Goal: Task Accomplishment & Management: Manage account settings

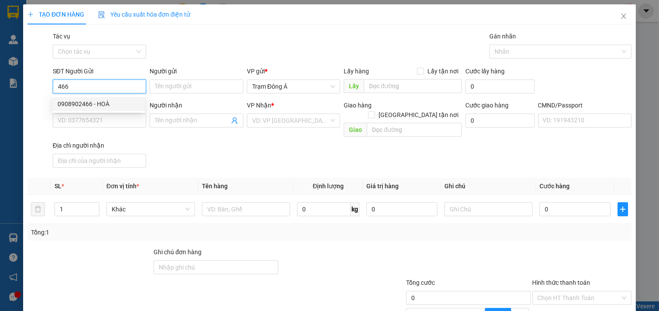
click at [83, 104] on div "0908902466 - HOÀ" at bounding box center [99, 104] width 82 height 10
type input "0908902466"
type input "HOÀ"
type input "0984027173"
type input "TÚ"
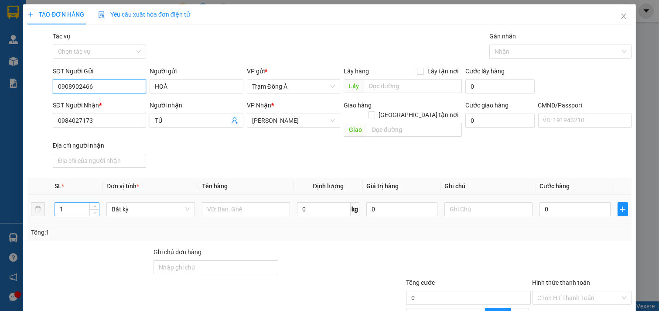
type input "0908902466"
drag, startPoint x: 68, startPoint y: 202, endPoint x: 25, endPoint y: 193, distance: 44.0
click at [24, 198] on div "TẠO ĐƠN HÀNG Yêu cầu xuất hóa đơn điện tử Transit Pickup Surcharge Ids Transit …" at bounding box center [329, 200] width 613 height 393
type input "5"
click at [238, 206] on input "text" at bounding box center [246, 209] width 89 height 14
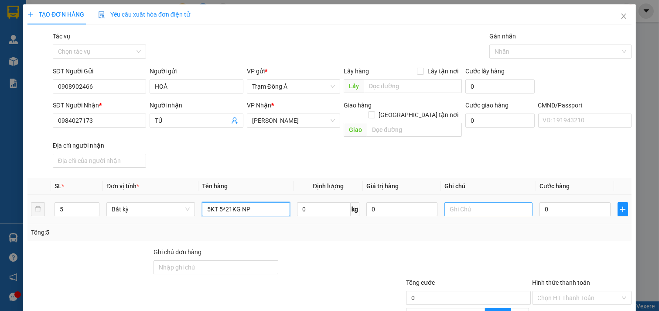
type input "5KT 5*21KG NP"
click at [478, 202] on input "text" at bounding box center [488, 209] width 89 height 14
type input "HUONG CK"
type input "2"
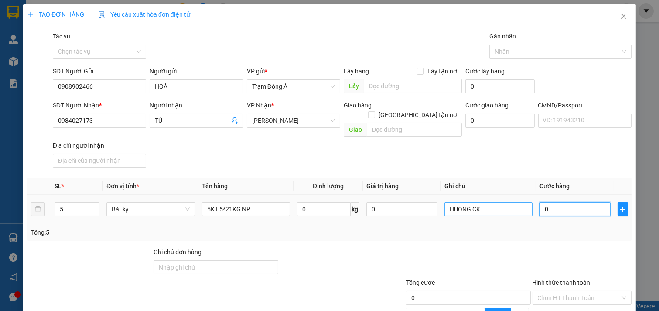
type input "2"
type input "22"
type input "225"
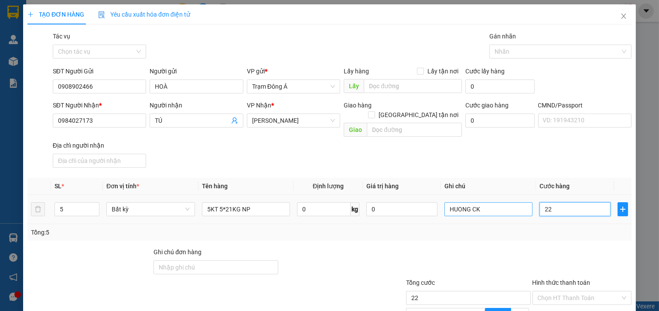
type input "225"
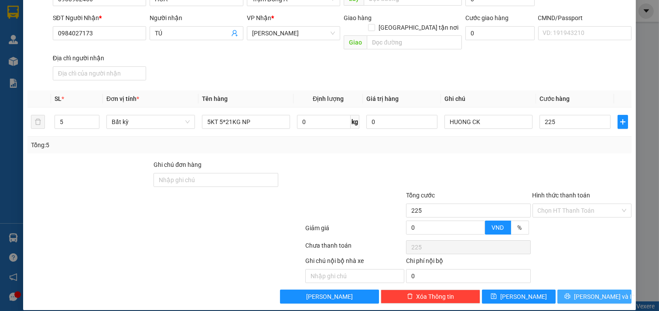
type input "225.000"
click at [598, 291] on span "[PERSON_NAME] và In" at bounding box center [604, 296] width 61 height 10
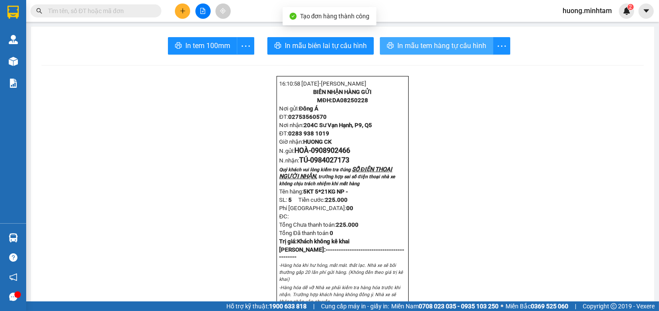
click at [435, 44] on span "In mẫu tem hàng tự cấu hình" at bounding box center [441, 45] width 89 height 11
click at [182, 42] on div "In tem 100mm" at bounding box center [211, 45] width 86 height 17
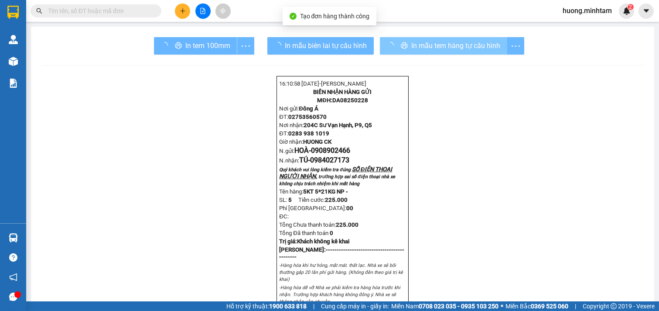
click at [182, 42] on div "In tem 100mm" at bounding box center [204, 45] width 100 height 17
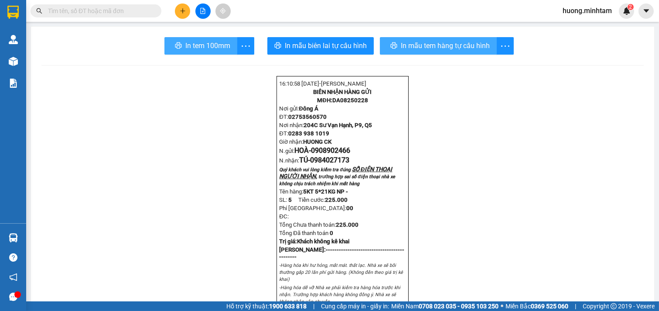
click at [185, 42] on span "In tem 100mm" at bounding box center [207, 45] width 45 height 11
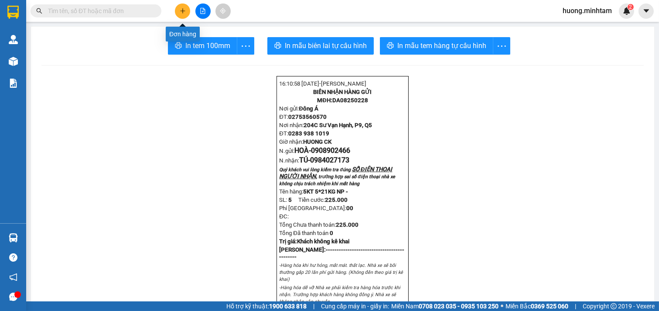
click at [184, 11] on icon "plus" at bounding box center [182, 10] width 5 height 0
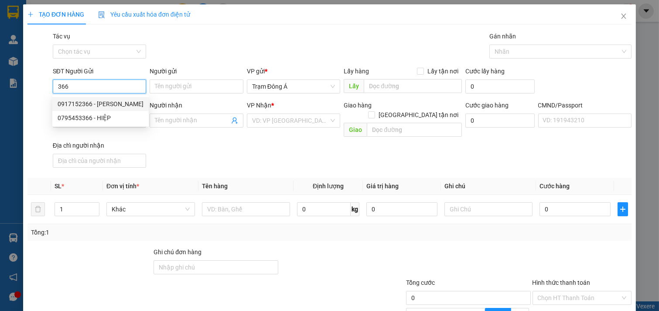
click at [102, 106] on div "0917152366 - [PERSON_NAME]" at bounding box center [101, 104] width 86 height 10
type input "0917152366"
type input "[PERSON_NAME]"
type input "0907616632"
type input "[PERSON_NAME]"
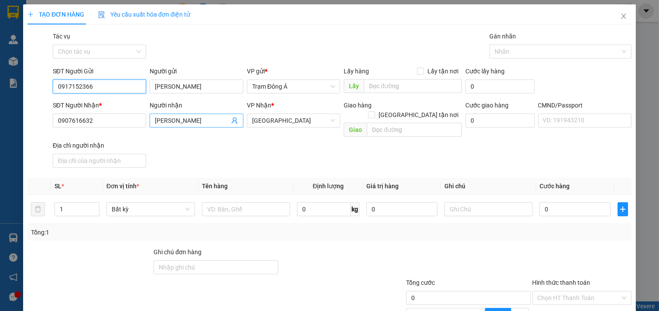
type input "0917152366"
click at [232, 120] on icon "user-add" at bounding box center [235, 120] width 6 height 7
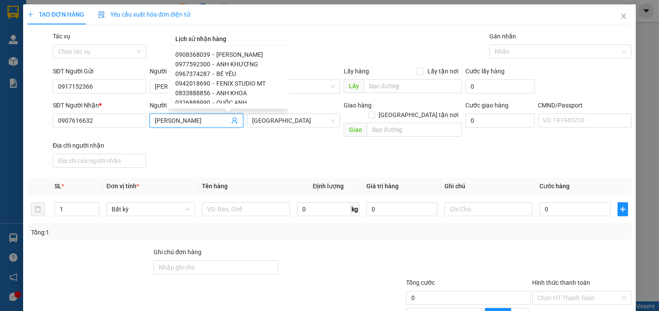
scroll to position [48, 0]
click at [202, 101] on span "0939828387" at bounding box center [192, 103] width 35 height 7
type input "0939828387"
type input "ANH ÚT"
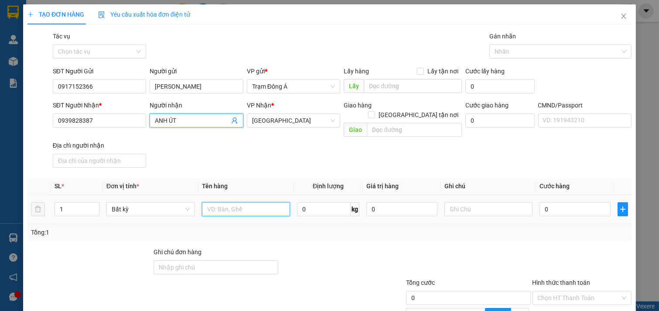
drag, startPoint x: 225, startPoint y: 201, endPoint x: 229, endPoint y: 197, distance: 5.6
click at [227, 202] on input "text" at bounding box center [246, 209] width 89 height 14
type input "1K HÌNH 3KG"
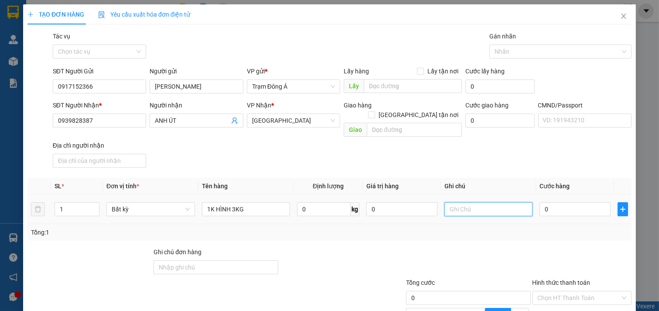
click at [483, 202] on input "text" at bounding box center [488, 209] width 89 height 14
type input "HUONG"
type input "2"
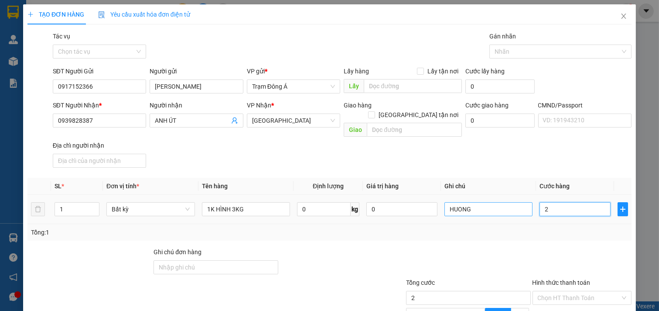
type input "20"
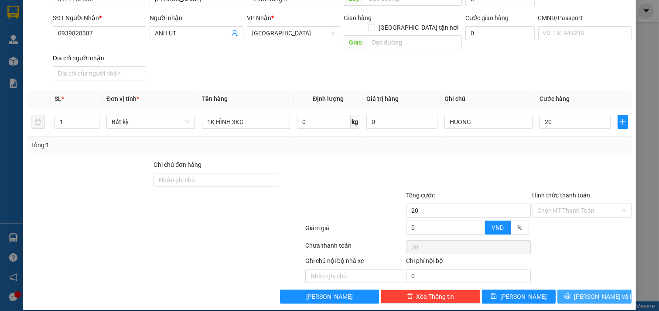
type input "20.000"
click at [585, 291] on span "[PERSON_NAME] và In" at bounding box center [604, 296] width 61 height 10
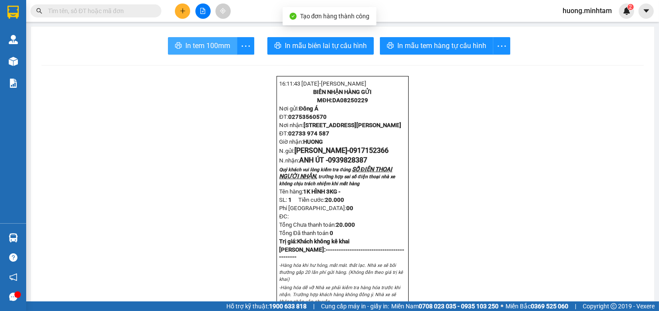
click at [212, 38] on button "In tem 100mm" at bounding box center [202, 45] width 69 height 17
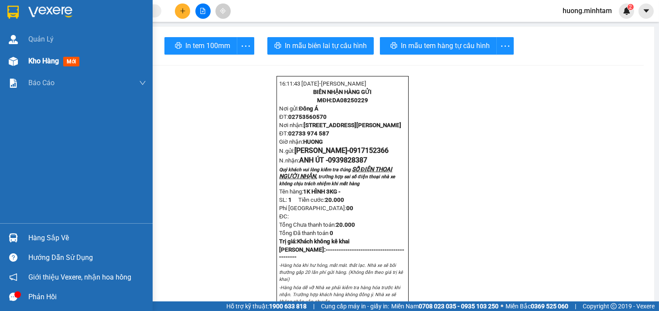
click at [38, 62] on span "Kho hàng" at bounding box center [43, 61] width 31 height 8
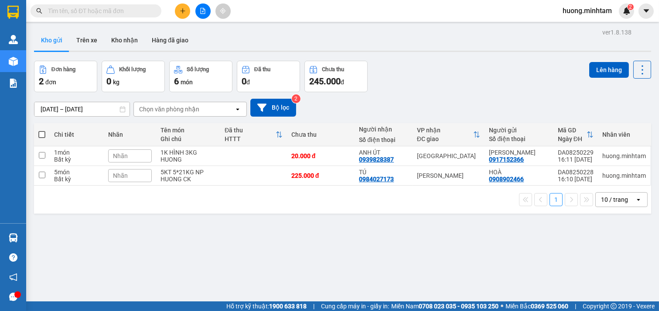
click at [44, 132] on span at bounding box center [41, 134] width 7 height 7
click at [42, 130] on input "checkbox" at bounding box center [42, 130] width 0 height 0
checkbox input "true"
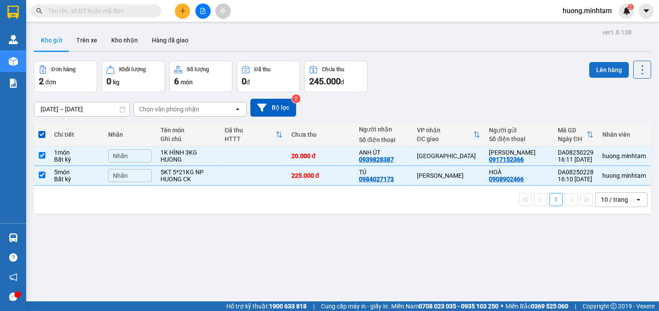
click at [597, 65] on button "Lên hàng" at bounding box center [609, 70] width 40 height 16
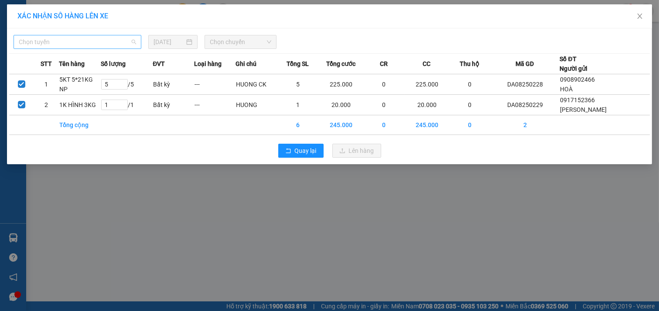
click at [133, 41] on span "Chọn tuyến" at bounding box center [77, 41] width 117 height 13
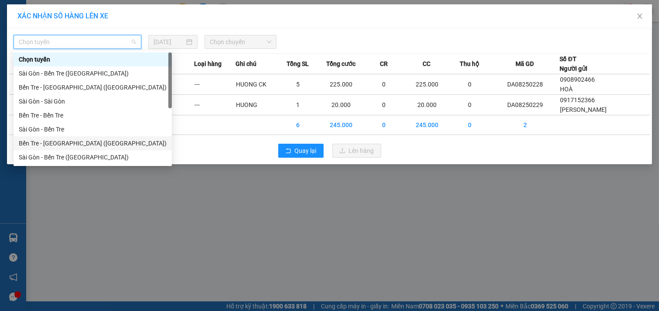
click at [71, 140] on div "Bến Tre - [GEOGRAPHIC_DATA] ([GEOGRAPHIC_DATA])" at bounding box center [93, 143] width 148 height 10
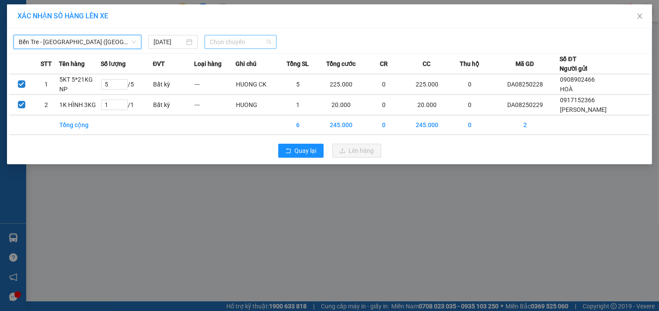
click at [256, 43] on span "Chọn chuyến" at bounding box center [241, 41] width 62 height 13
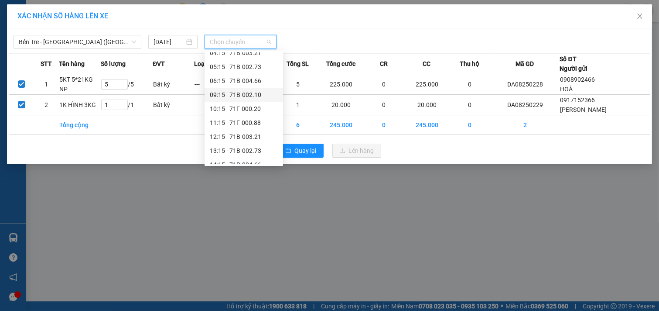
scroll to position [70, 0]
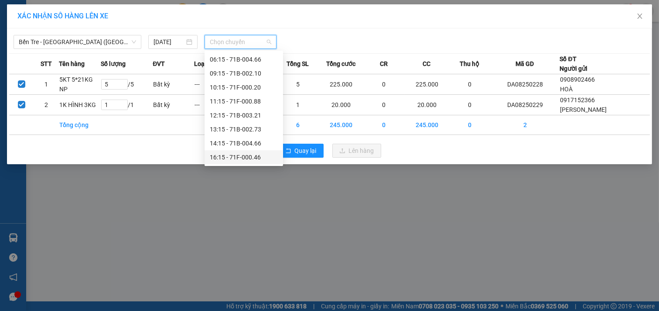
click at [247, 157] on div "16:15 - 71F-000.46" at bounding box center [244, 157] width 68 height 10
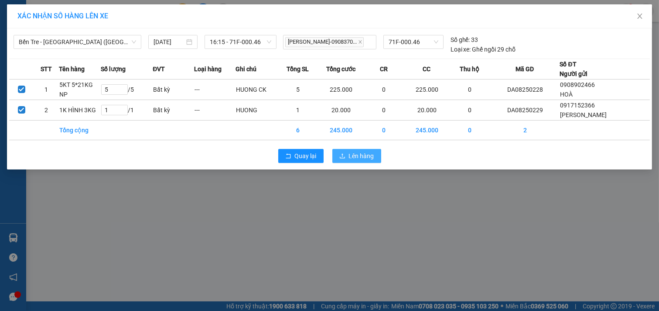
drag, startPoint x: 352, startPoint y: 154, endPoint x: 248, endPoint y: 130, distance: 107.4
click at [352, 154] on span "Lên hàng" at bounding box center [361, 156] width 25 height 10
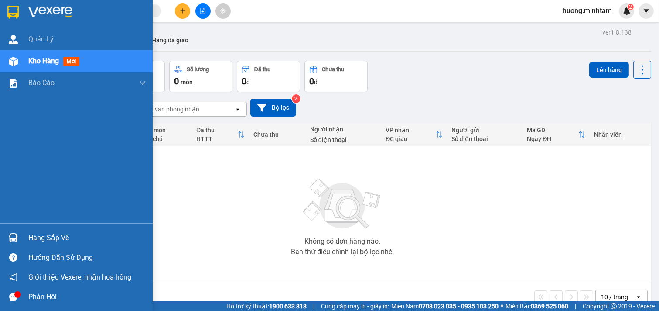
click at [55, 238] on div "Hàng sắp về" at bounding box center [87, 237] width 118 height 13
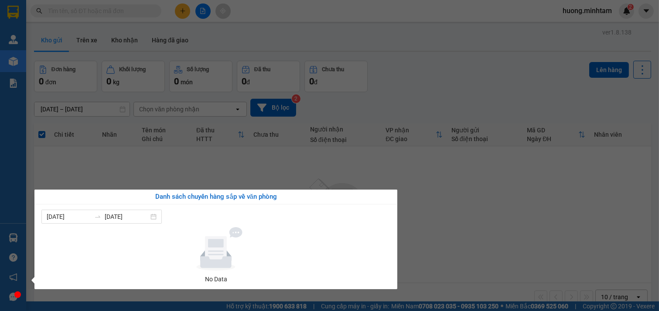
click at [437, 223] on section "Kết quả tìm kiếm ( 0 ) Bộ lọc No Data huong.minhtam 2 Quản [PERSON_NAME] hàng m…" at bounding box center [329, 155] width 659 height 311
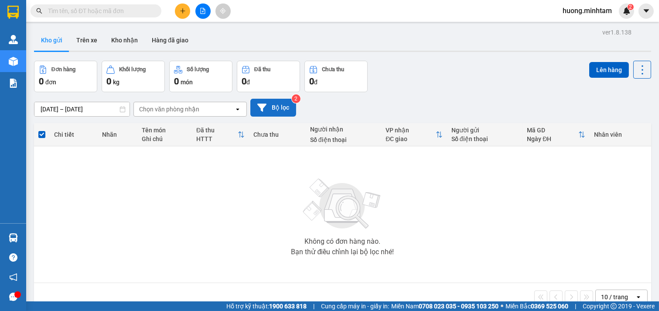
click at [275, 104] on button "Bộ lọc" at bounding box center [273, 108] width 46 height 18
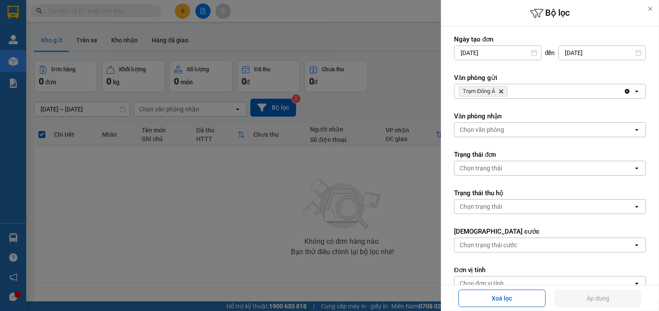
click at [578, 91] on div "Trạm Đông Á Delete" at bounding box center [539, 91] width 169 height 14
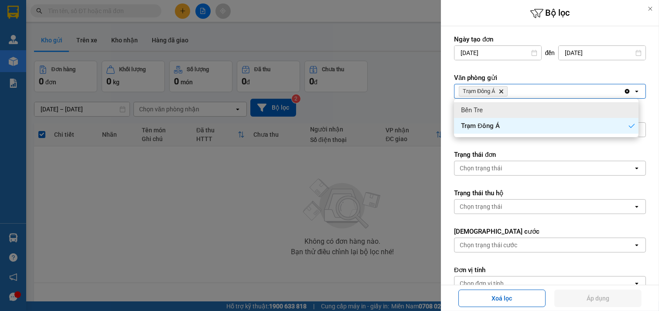
click at [493, 105] on div "Bến Tre" at bounding box center [546, 110] width 185 height 16
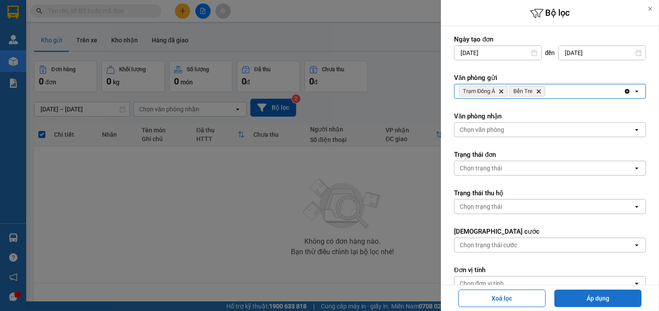
click at [600, 299] on button "Áp dụng" at bounding box center [597, 297] width 87 height 17
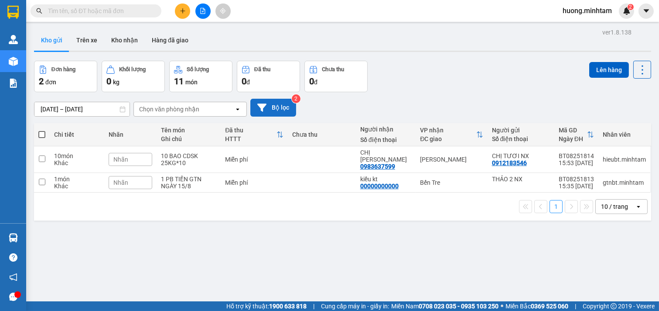
click at [280, 103] on button "Bộ lọc" at bounding box center [273, 108] width 46 height 18
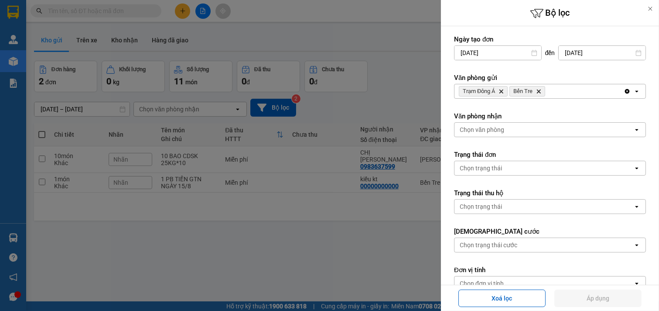
click at [543, 92] on span "Bến Tre Delete" at bounding box center [527, 91] width 36 height 10
click at [540, 92] on icon "Bến Tre, close by backspace" at bounding box center [539, 91] width 4 height 4
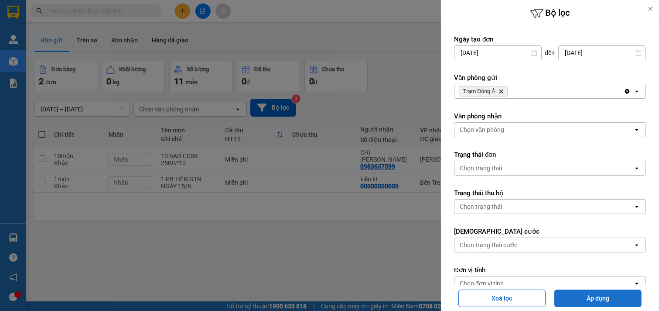
click at [605, 297] on button "Áp dụng" at bounding box center [597, 297] width 87 height 17
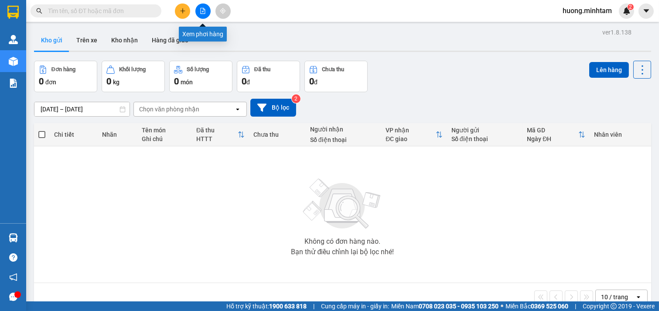
click at [203, 11] on icon "file-add" at bounding box center [203, 11] width 5 height 6
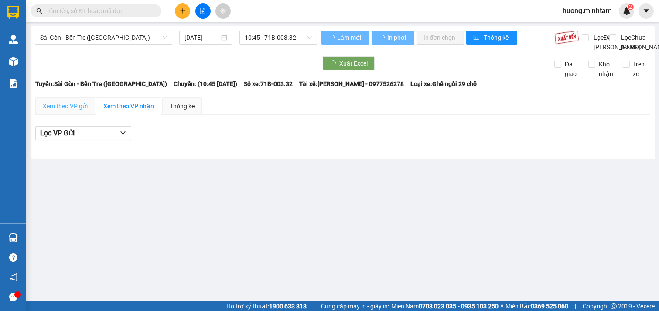
click at [112, 37] on span "Sài Gòn - Bến Tre ([GEOGRAPHIC_DATA])" at bounding box center [103, 37] width 127 height 13
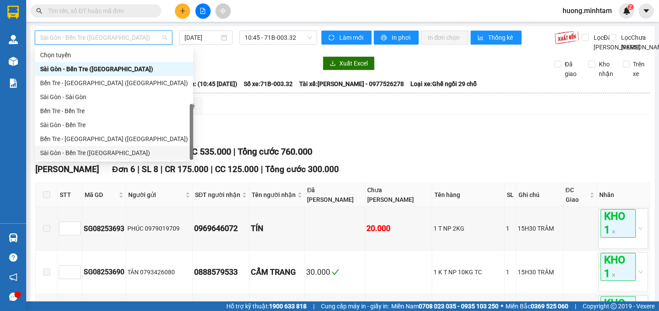
scroll to position [14, 0]
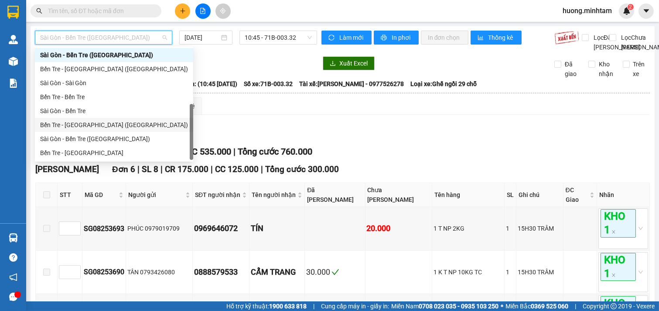
click at [90, 128] on div "Bến Tre - [GEOGRAPHIC_DATA] ([GEOGRAPHIC_DATA])" at bounding box center [114, 125] width 148 height 10
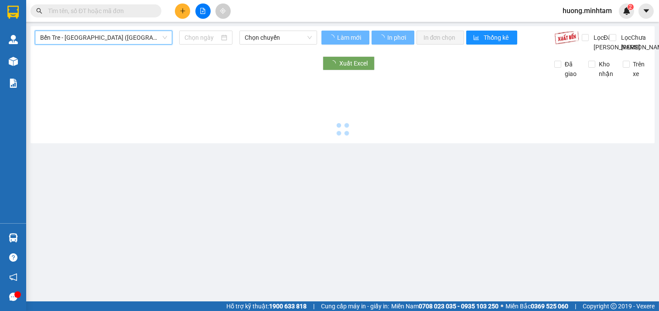
type input "[DATE]"
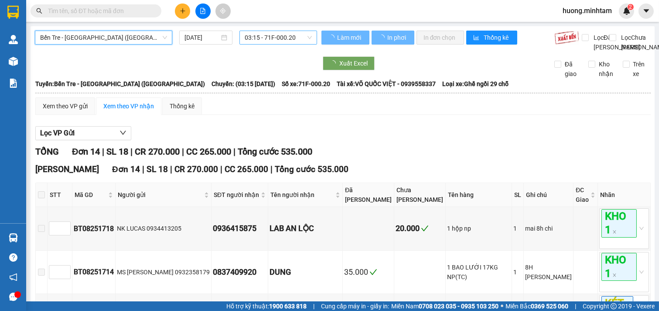
click at [294, 36] on span "03:15 - 71F-000.20" at bounding box center [278, 37] width 67 height 13
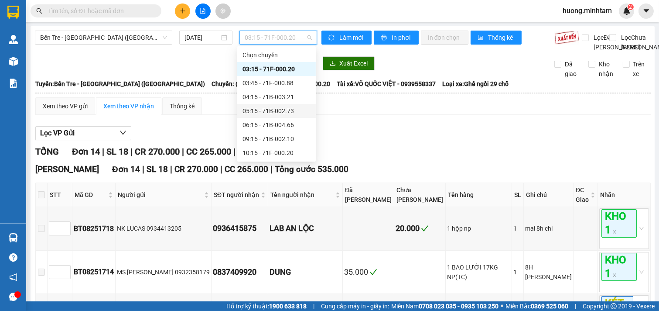
scroll to position [70, 0]
click at [261, 153] on div "16:15 - 71F-000.46" at bounding box center [277, 153] width 68 height 10
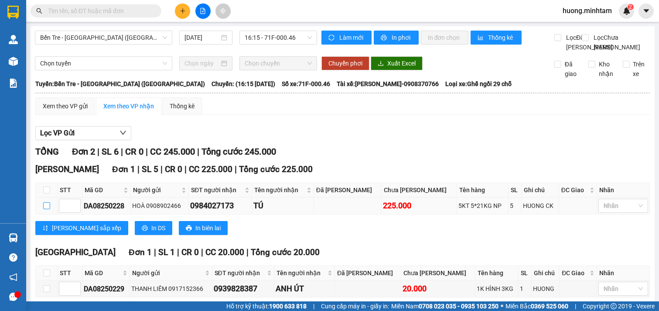
click at [50, 209] on input "checkbox" at bounding box center [46, 205] width 7 height 7
checkbox input "true"
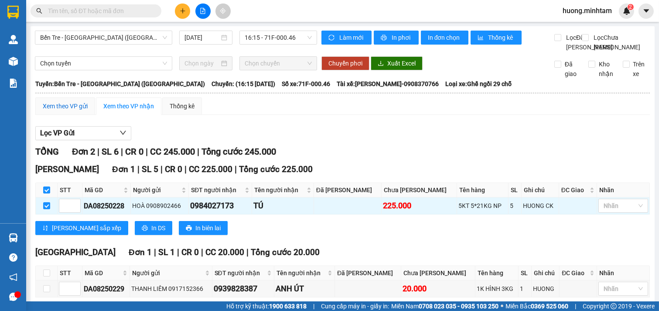
click at [63, 111] on div "Xem theo VP gửi" at bounding box center [65, 106] width 45 height 10
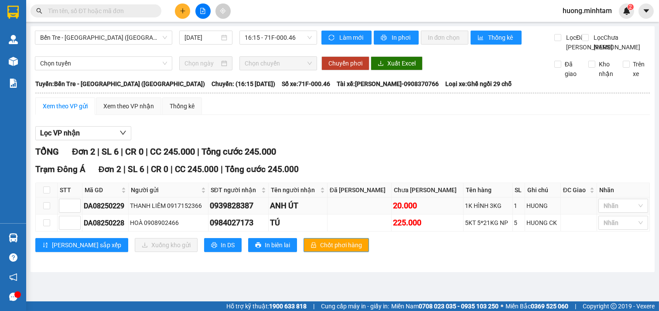
click at [50, 214] on td at bounding box center [47, 205] width 22 height 17
click at [46, 226] on input "checkbox" at bounding box center [46, 222] width 7 height 7
checkbox input "true"
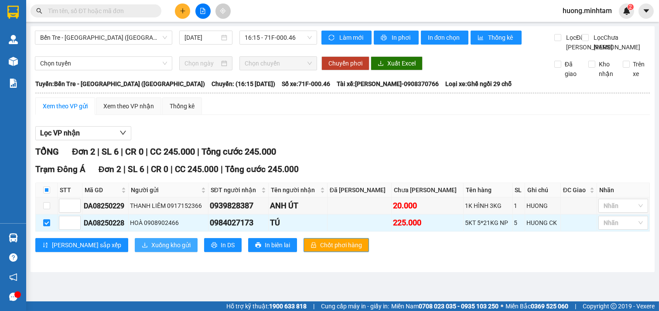
click at [151, 250] on span "Xuống kho gửi" at bounding box center [170, 245] width 39 height 10
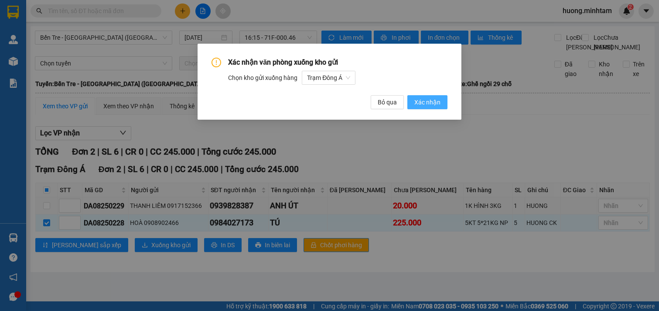
click at [421, 102] on span "Xác nhận" at bounding box center [427, 102] width 26 height 10
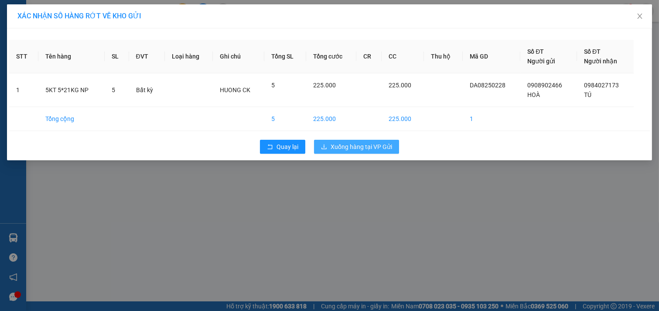
click at [371, 143] on span "Xuống hàng tại VP Gửi" at bounding box center [362, 147] width 62 height 10
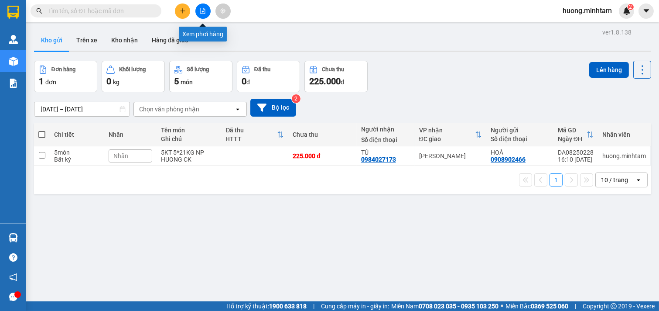
click at [205, 8] on icon "file-add" at bounding box center [203, 11] width 6 height 6
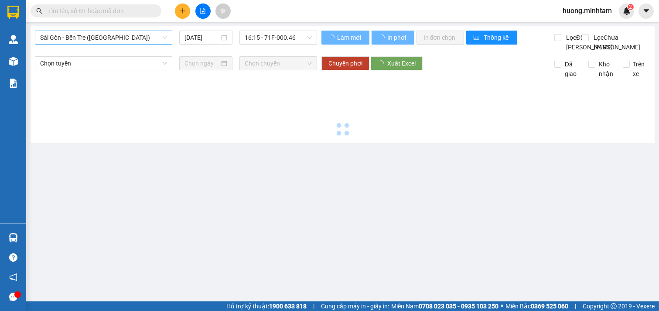
click at [128, 36] on span "Sài Gòn - Bến Tre ([GEOGRAPHIC_DATA])" at bounding box center [103, 37] width 127 height 13
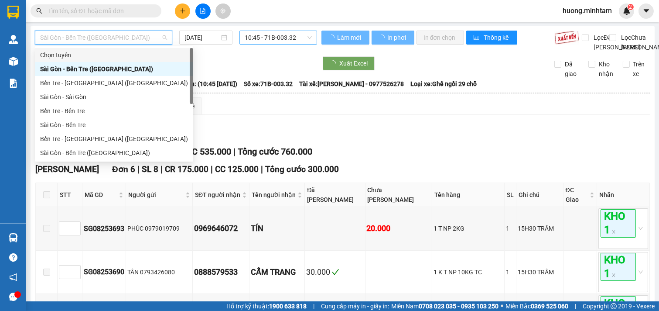
click at [77, 162] on div "Bến Tre - [GEOGRAPHIC_DATA]" at bounding box center [114, 167] width 148 height 10
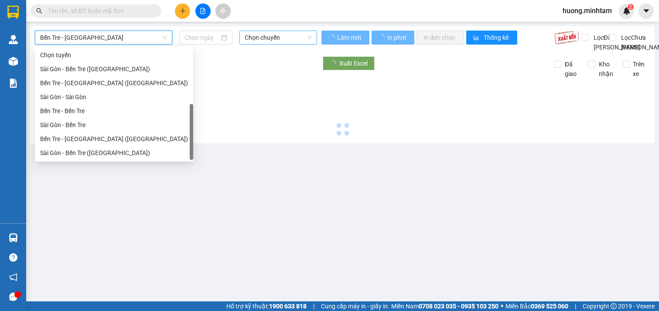
scroll to position [14, 0]
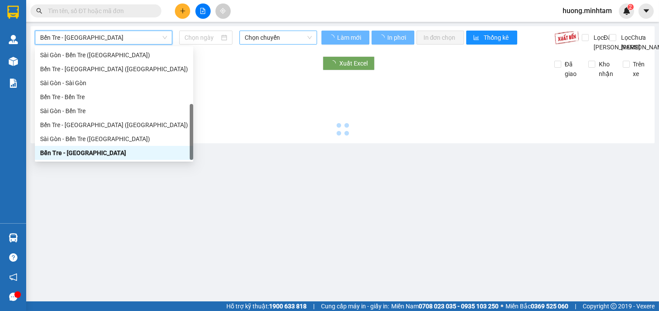
type input "[DATE]"
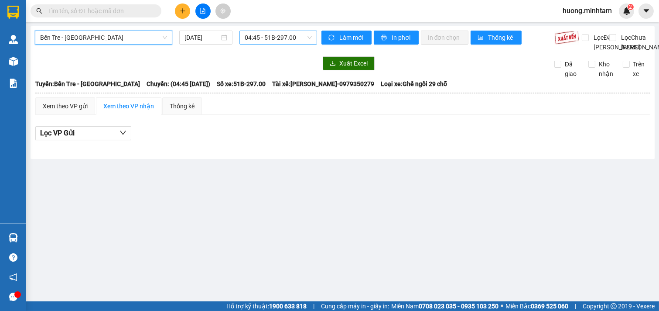
click at [285, 32] on span "04:45 - 51B-297.00" at bounding box center [278, 37] width 67 height 13
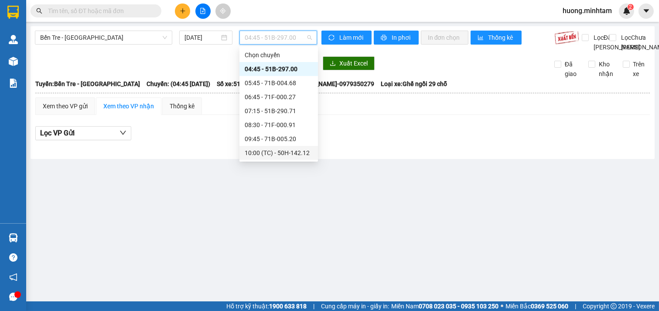
scroll to position [145, 0]
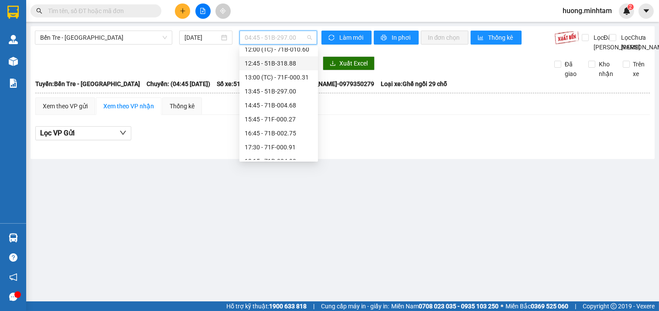
click at [280, 62] on div "12:45 - 51B-318.88" at bounding box center [279, 63] width 68 height 10
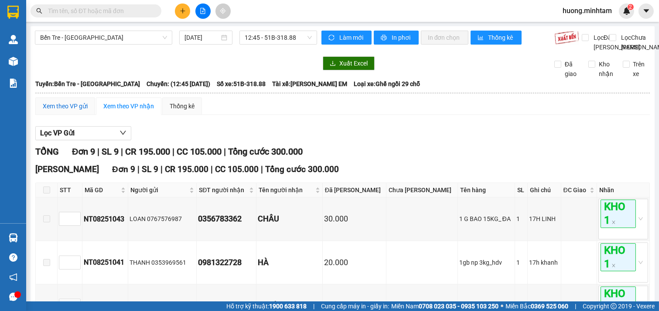
drag, startPoint x: 68, startPoint y: 125, endPoint x: 106, endPoint y: 16, distance: 114.8
click at [63, 111] on div "Xem theo VP gửi" at bounding box center [65, 106] width 45 height 10
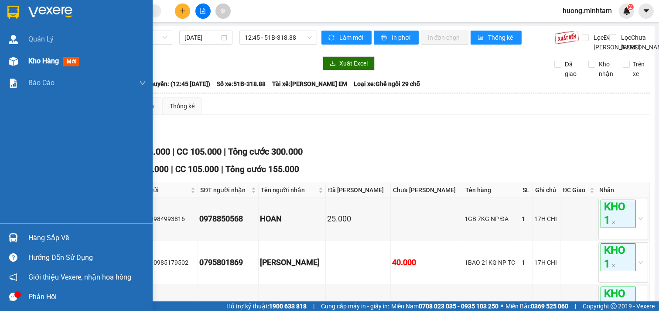
click at [57, 63] on span "Kho hàng" at bounding box center [43, 61] width 31 height 8
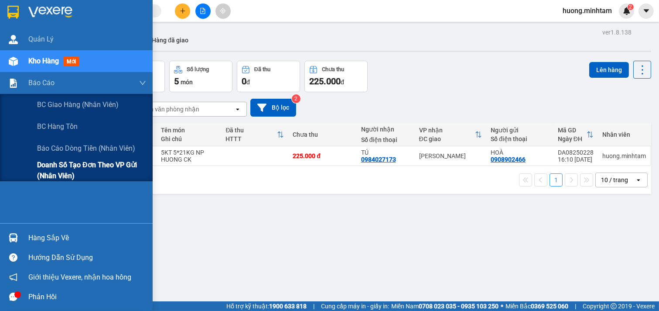
click at [95, 168] on span "Doanh số tạo đơn theo VP gửi (nhân viên)" at bounding box center [91, 170] width 109 height 22
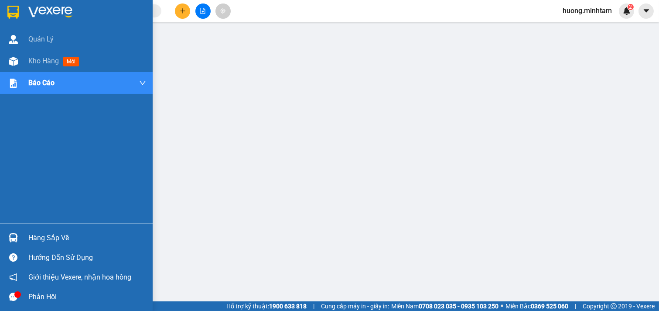
drag, startPoint x: 32, startPoint y: 61, endPoint x: 72, endPoint y: 10, distance: 65.0
click at [33, 61] on span "Kho hàng" at bounding box center [43, 61] width 31 height 8
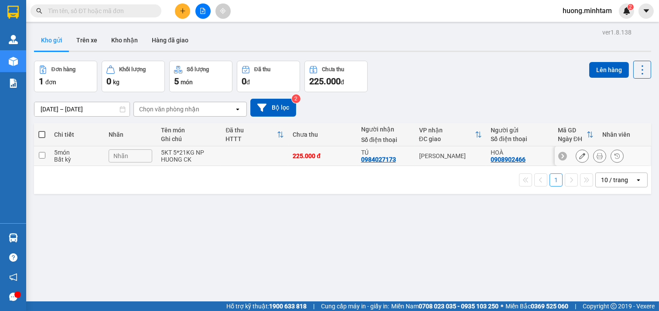
click at [44, 154] on input "checkbox" at bounding box center [42, 155] width 7 height 7
checkbox input "true"
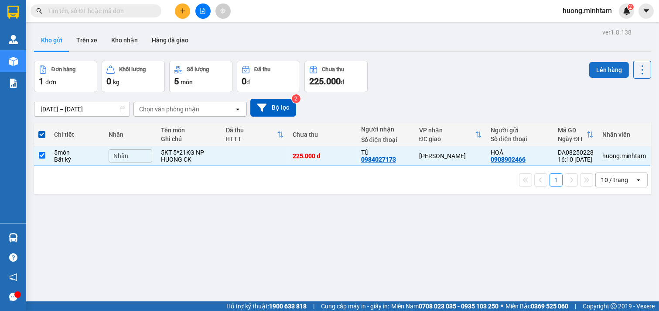
click at [607, 69] on button "Lên hàng" at bounding box center [609, 70] width 40 height 16
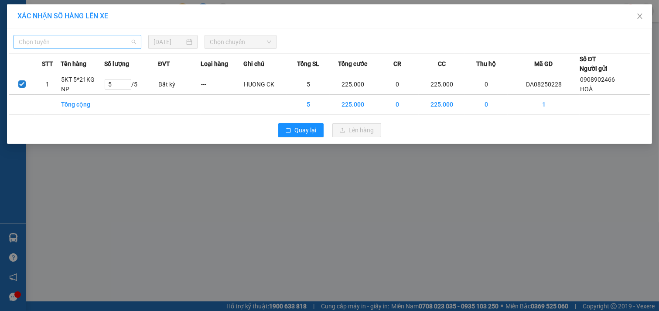
click at [106, 44] on span "Chọn tuyến" at bounding box center [77, 41] width 117 height 13
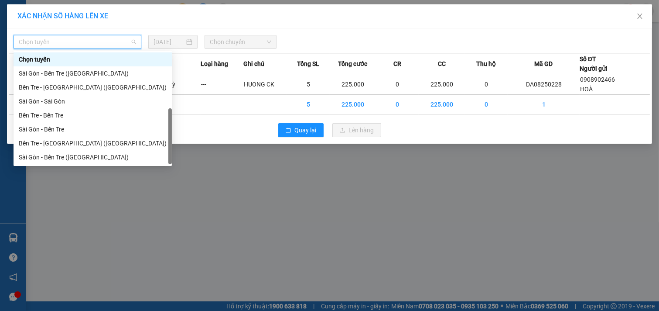
scroll to position [14, 0]
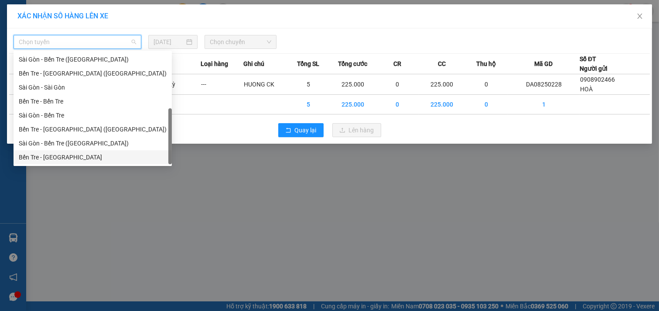
click at [57, 159] on div "Bến Tre - [GEOGRAPHIC_DATA]" at bounding box center [93, 157] width 148 height 10
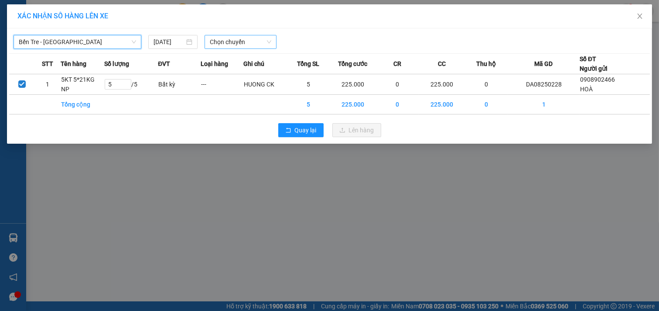
click at [255, 38] on span "Chọn chuyến" at bounding box center [241, 41] width 62 height 13
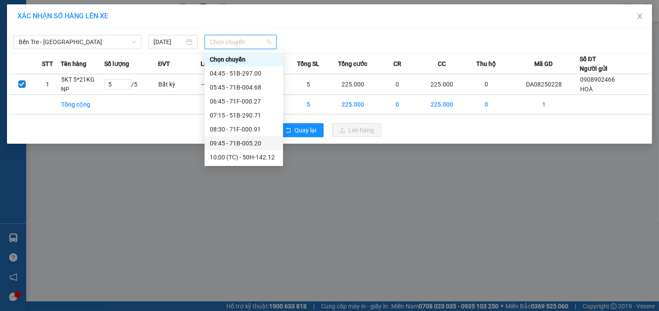
scroll to position [168, 0]
click at [243, 112] on div "16:45 - 71B-002.75" at bounding box center [244, 115] width 68 height 10
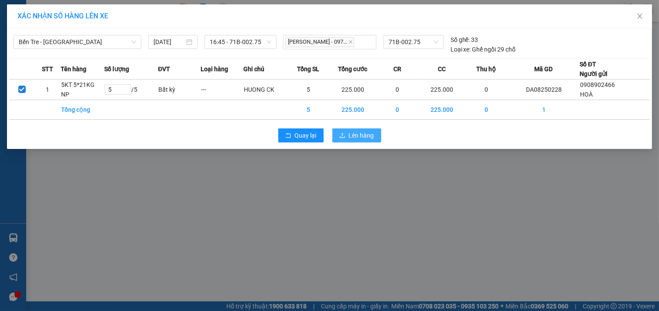
click at [372, 137] on span "Lên hàng" at bounding box center [361, 135] width 25 height 10
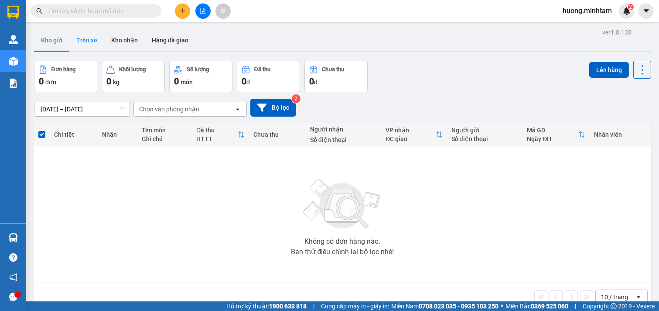
click at [89, 44] on button "Trên xe" at bounding box center [86, 40] width 35 height 21
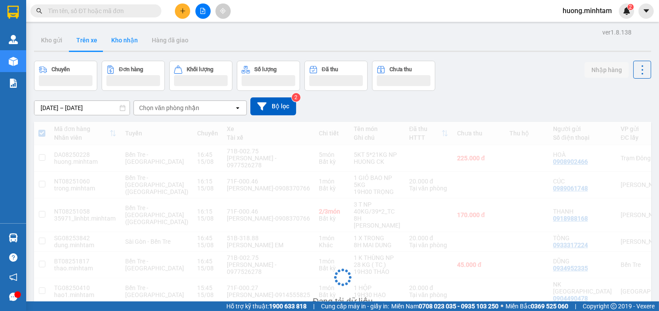
click at [126, 42] on button "Kho nhận" at bounding box center [124, 40] width 41 height 21
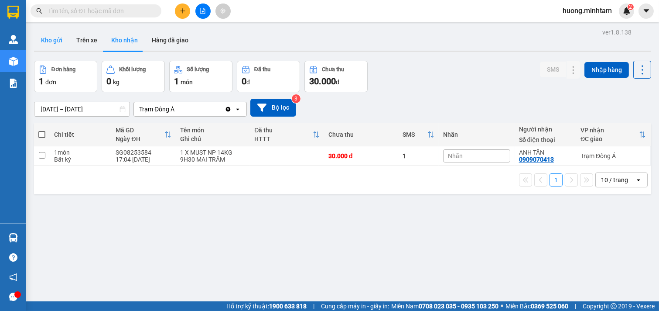
click at [48, 42] on button "Kho gửi" at bounding box center [51, 40] width 35 height 21
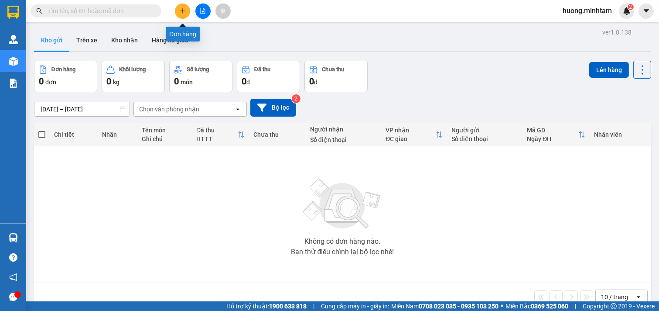
click at [180, 11] on icon "plus" at bounding box center [183, 11] width 6 height 6
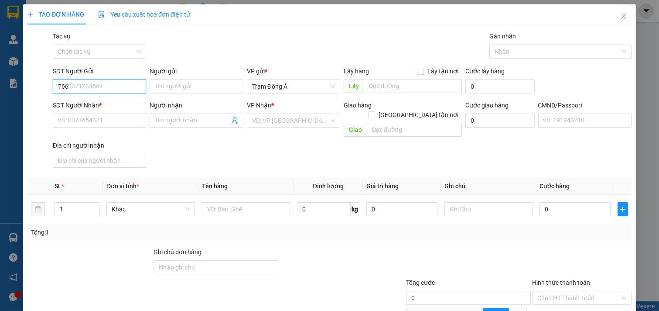
click at [119, 90] on input "756" at bounding box center [100, 86] width 94 height 14
click at [121, 88] on input "756" at bounding box center [100, 86] width 94 height 14
type input "756"
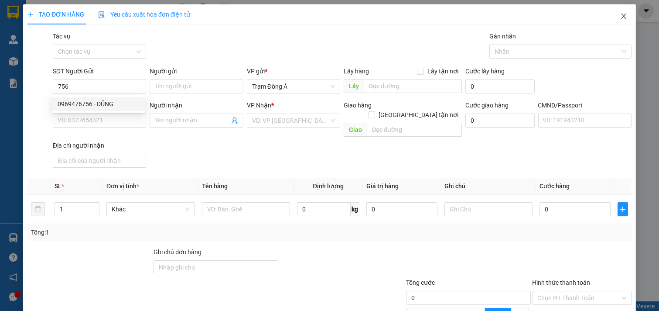
click at [620, 18] on icon "close" at bounding box center [623, 16] width 7 height 7
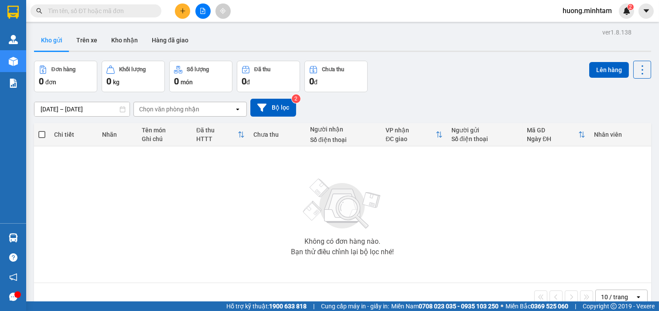
click at [48, 42] on button "Kho gửi" at bounding box center [51, 40] width 35 height 21
click at [114, 16] on span at bounding box center [96, 10] width 131 height 13
click at [121, 11] on input "text" at bounding box center [99, 11] width 103 height 10
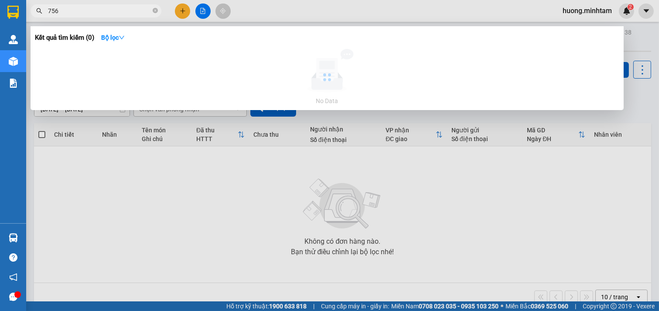
type input "756"
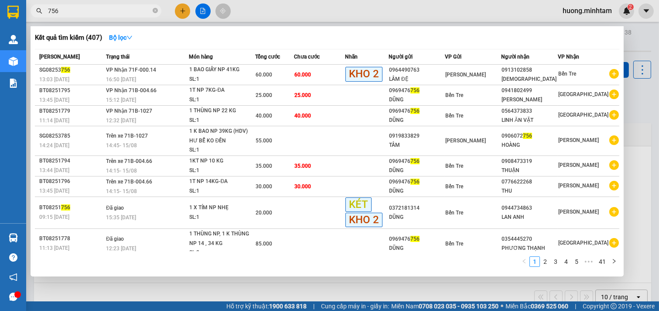
click at [361, 294] on div at bounding box center [329, 155] width 659 height 311
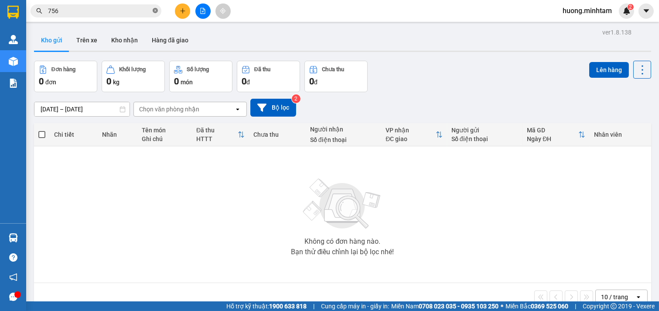
click at [154, 10] on icon "close-circle" at bounding box center [155, 10] width 5 height 5
